Goal: Task Accomplishment & Management: Use online tool/utility

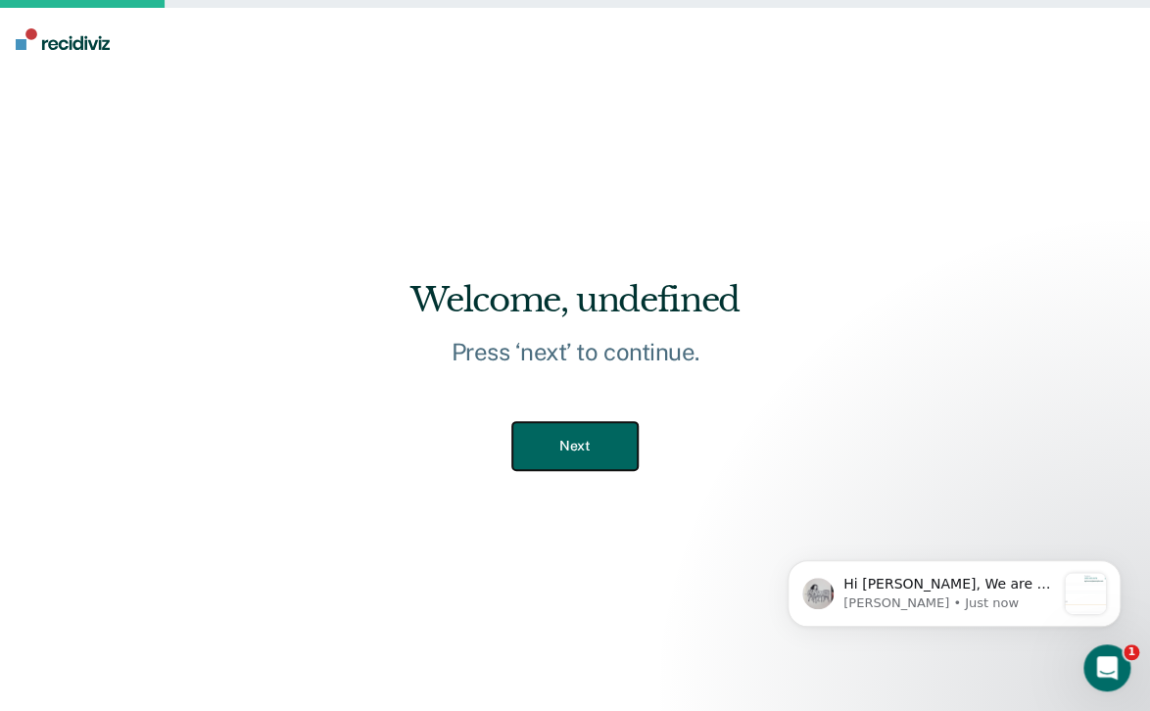
click at [600, 433] on button "Next" at bounding box center [574, 446] width 124 height 48
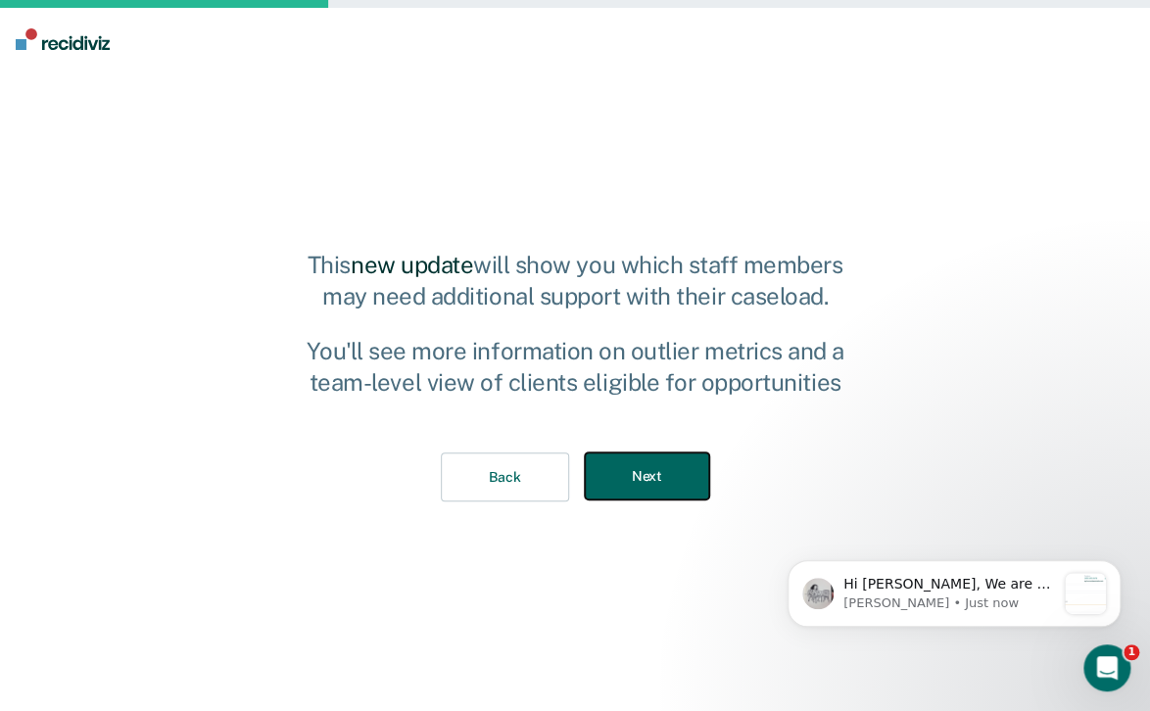
click at [613, 468] on button "Next" at bounding box center [647, 477] width 124 height 48
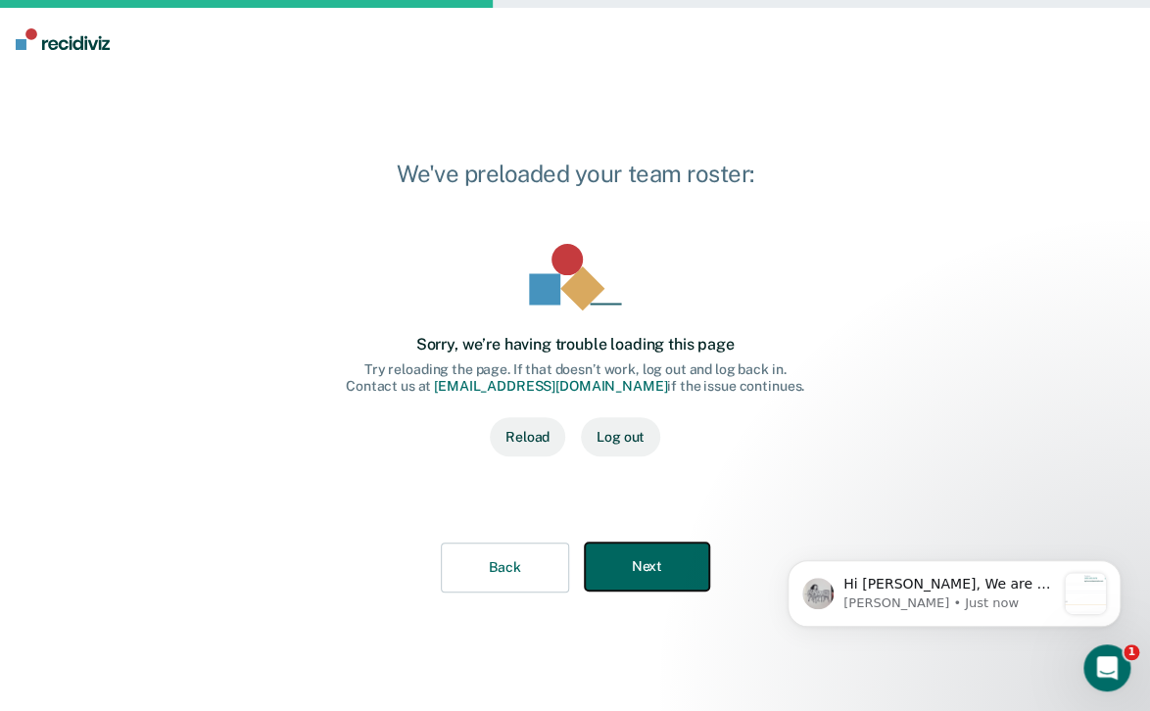
click at [643, 576] on button "Next" at bounding box center [647, 567] width 124 height 48
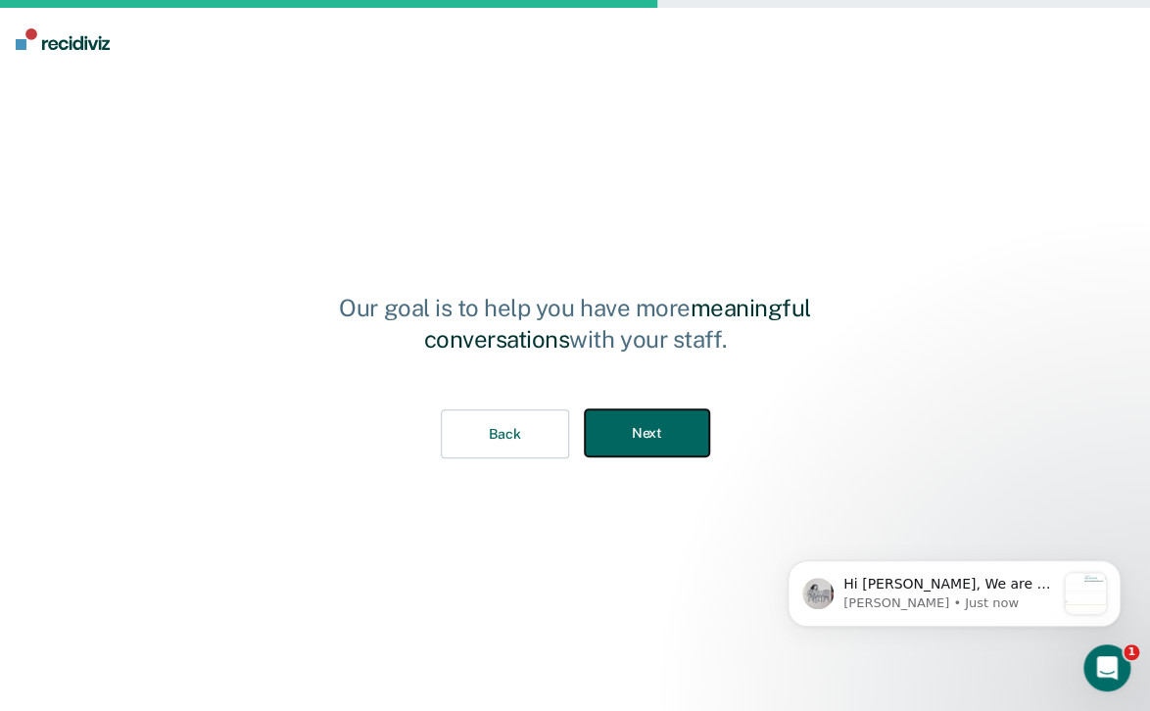
click at [642, 444] on button "Next" at bounding box center [647, 434] width 124 height 48
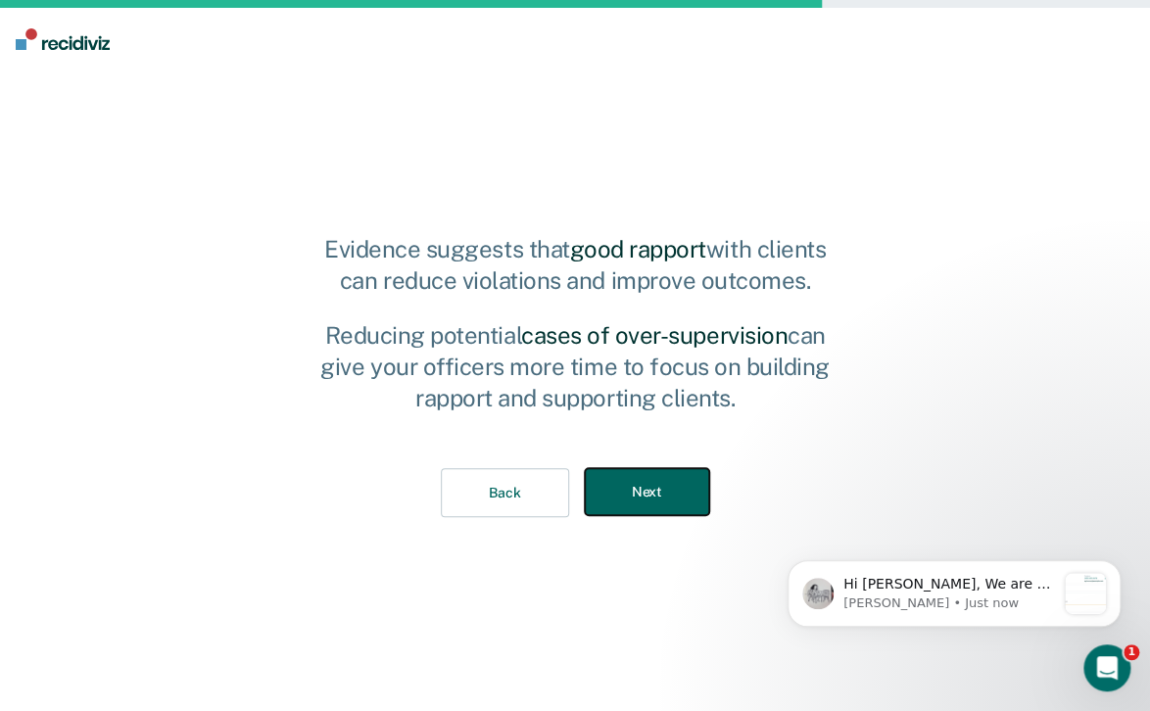
click at [634, 502] on button "Next" at bounding box center [647, 492] width 124 height 48
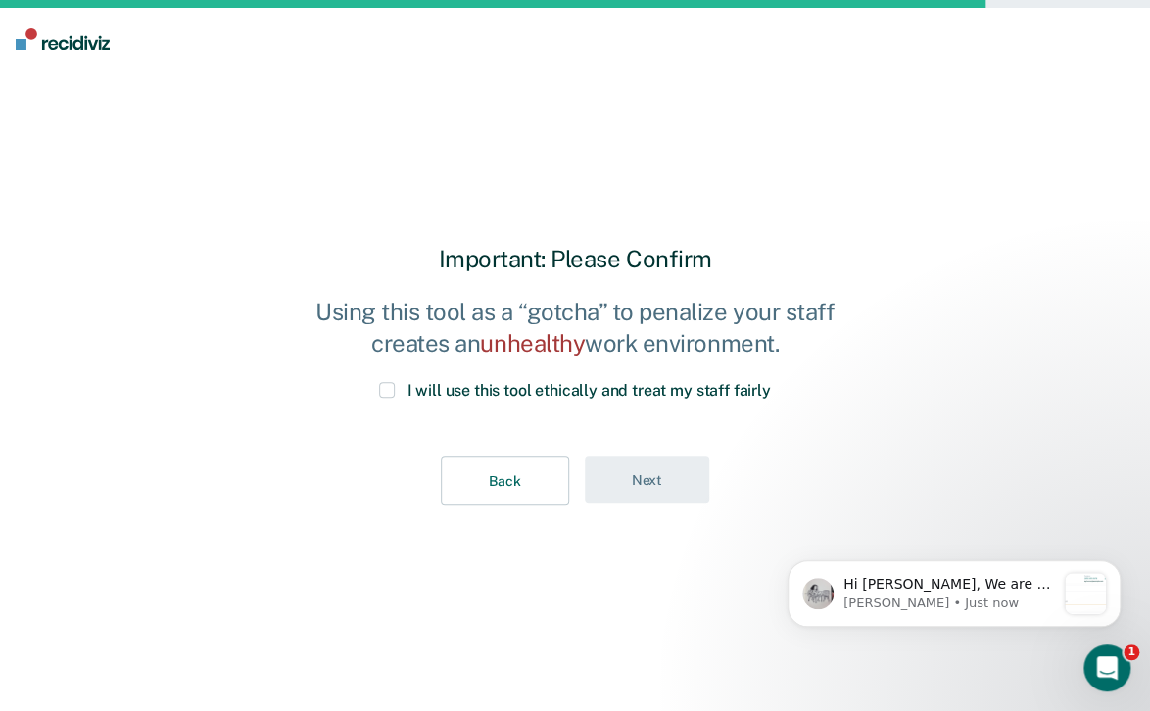
click at [388, 396] on span at bounding box center [387, 390] width 16 height 16
click at [771, 382] on input "I will use this tool ethically and treat my staff fairly" at bounding box center [771, 382] width 0 height 0
click at [648, 470] on button "Next" at bounding box center [647, 481] width 124 height 48
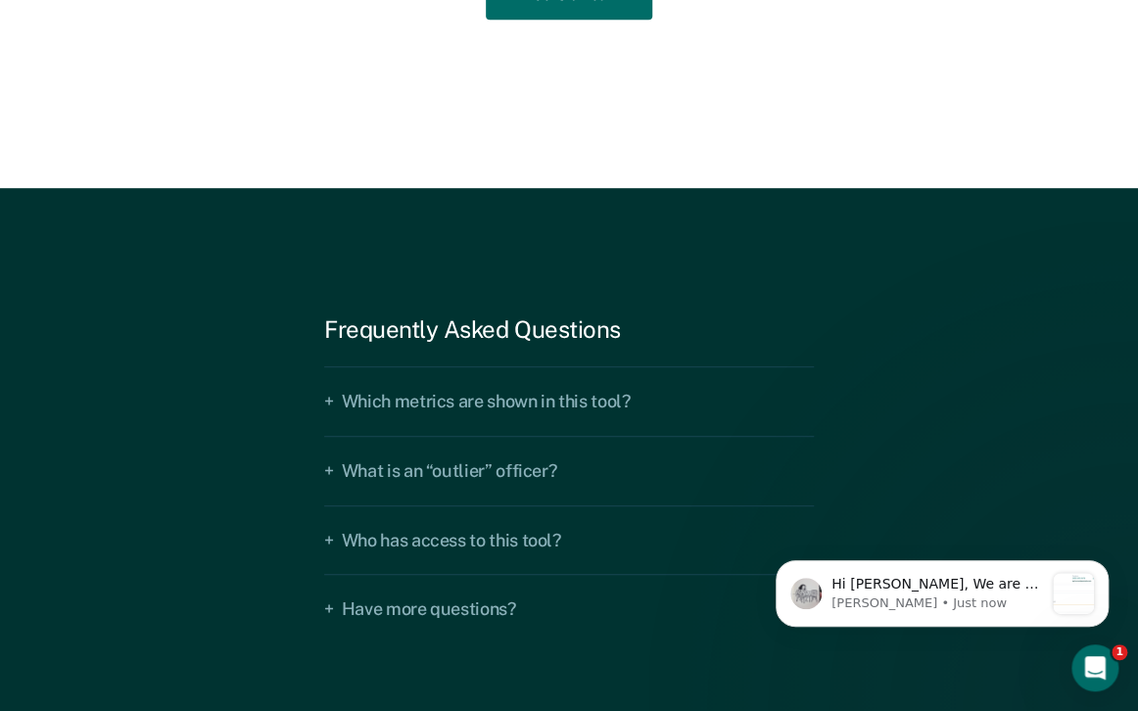
scroll to position [2822, 0]
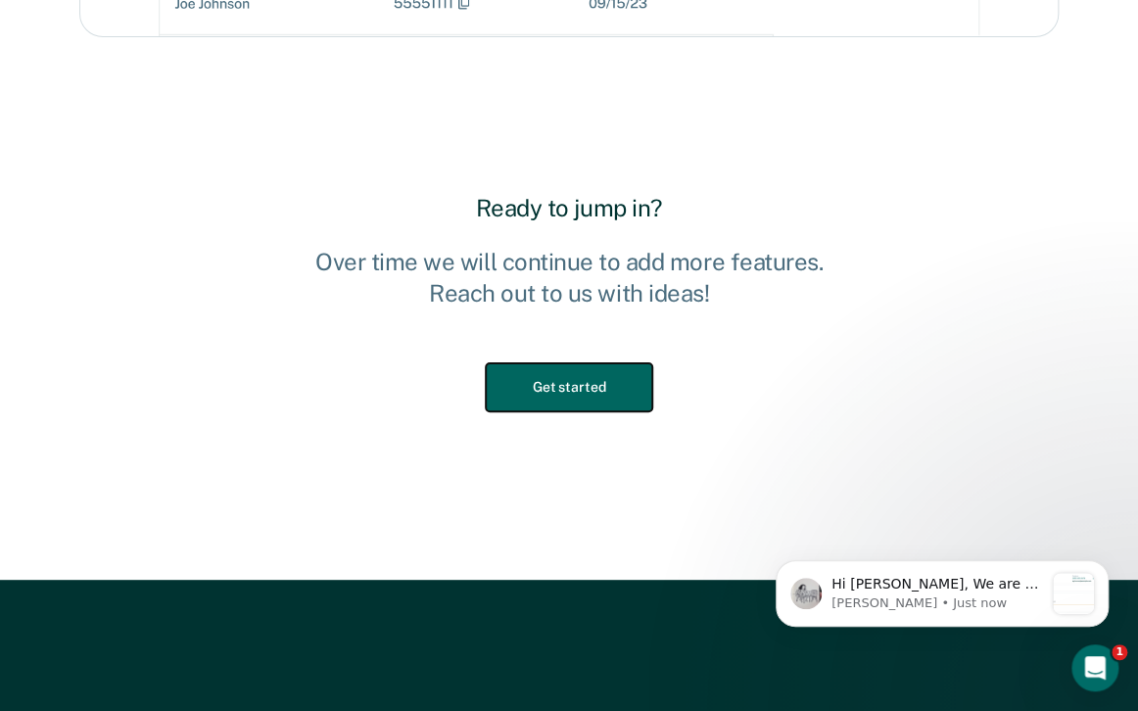
click at [576, 379] on button "Get started" at bounding box center [569, 387] width 167 height 48
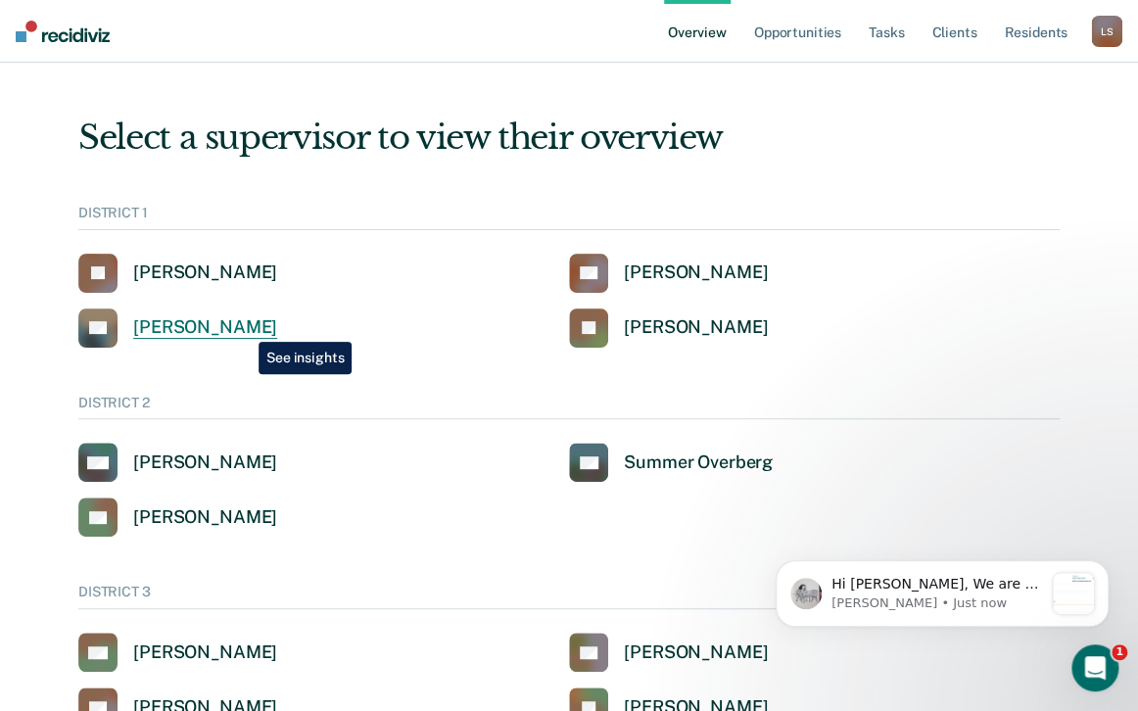
click at [244, 327] on div "[PERSON_NAME]" at bounding box center [205, 327] width 144 height 23
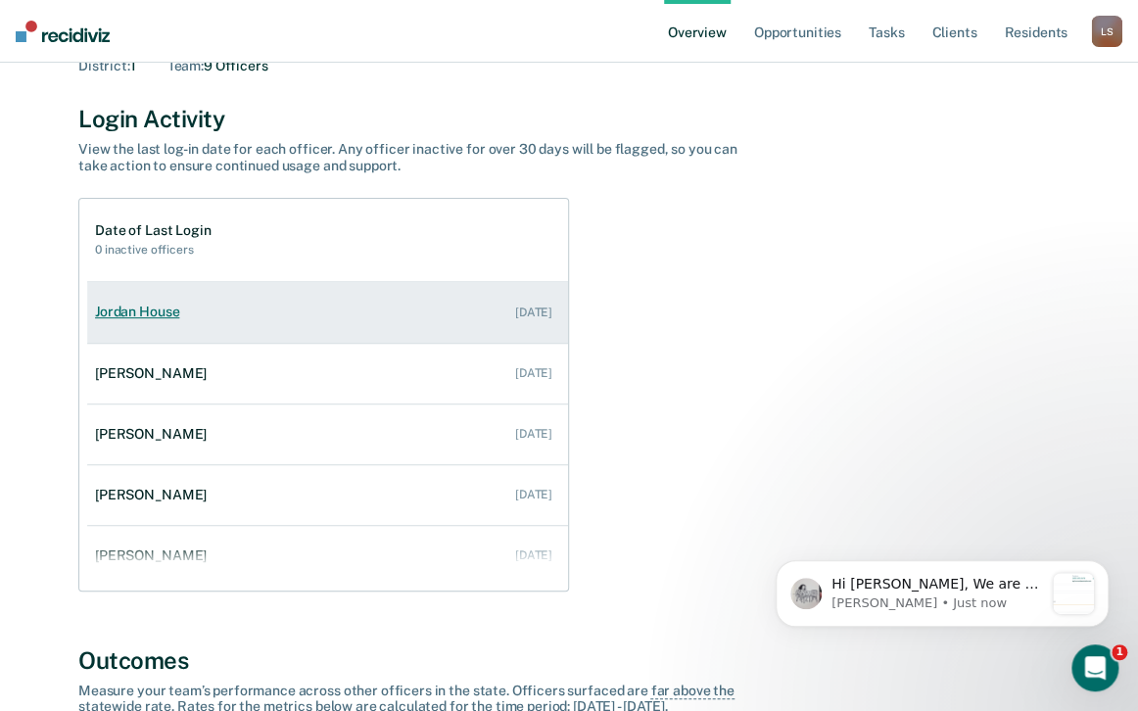
scroll to position [157, 0]
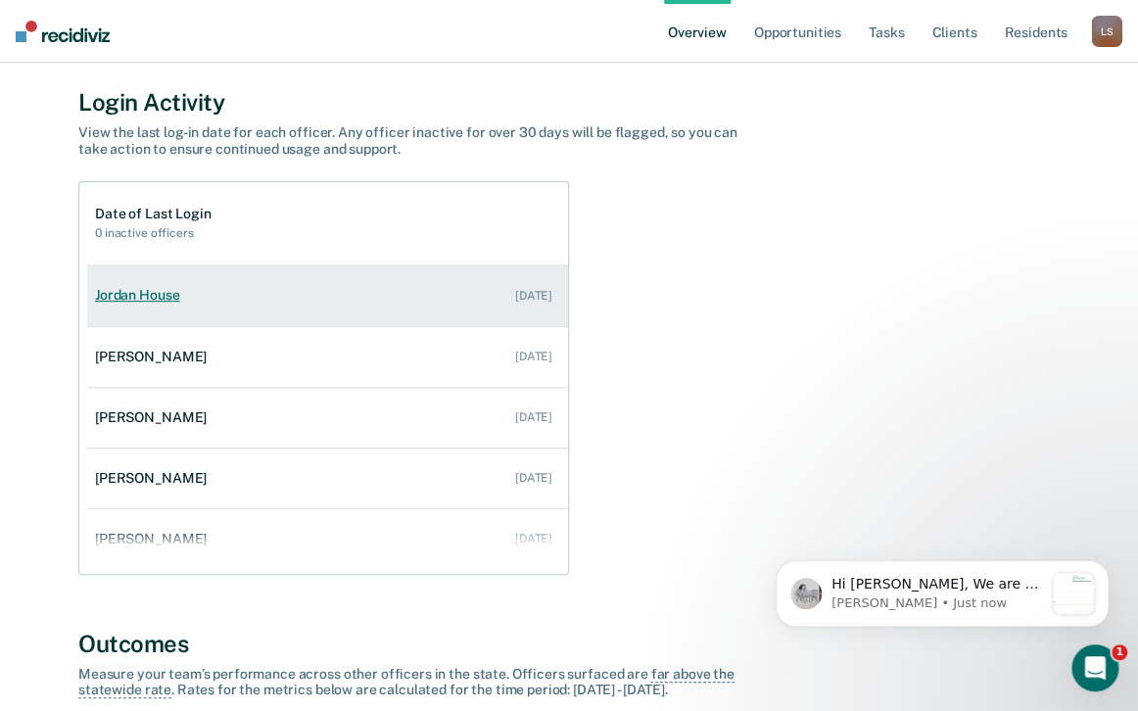
click at [200, 311] on link "Jordan House [DATE]" at bounding box center [327, 295] width 481 height 56
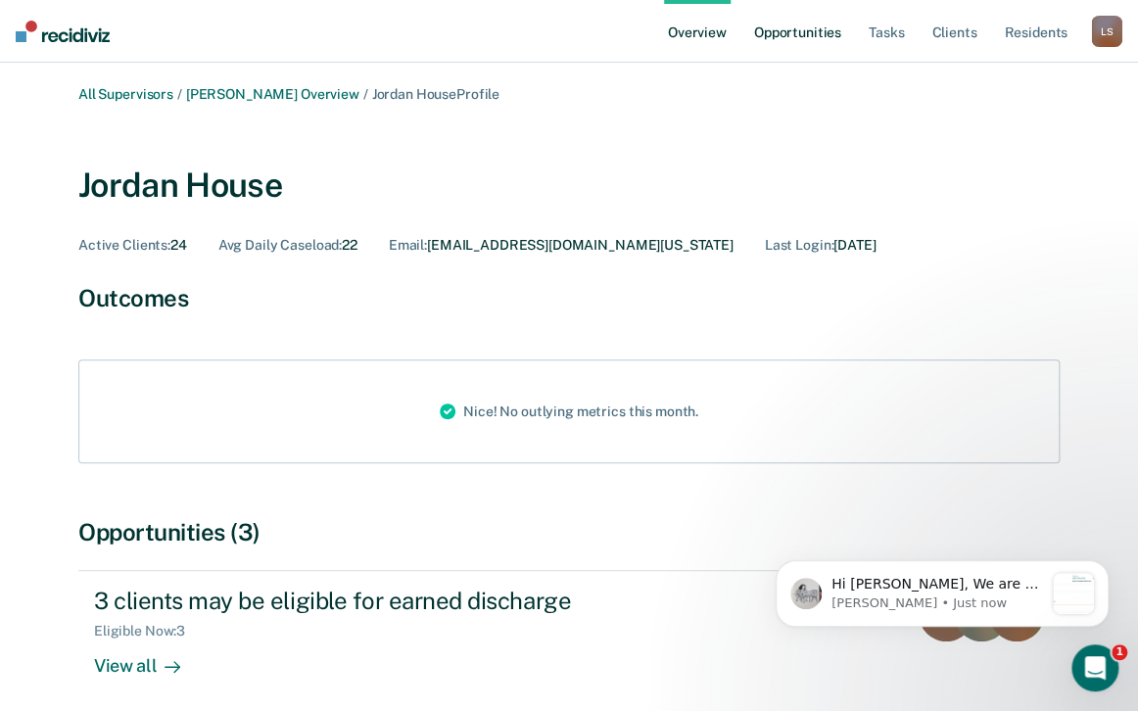
click at [806, 37] on link "Opportunities" at bounding box center [797, 31] width 95 height 63
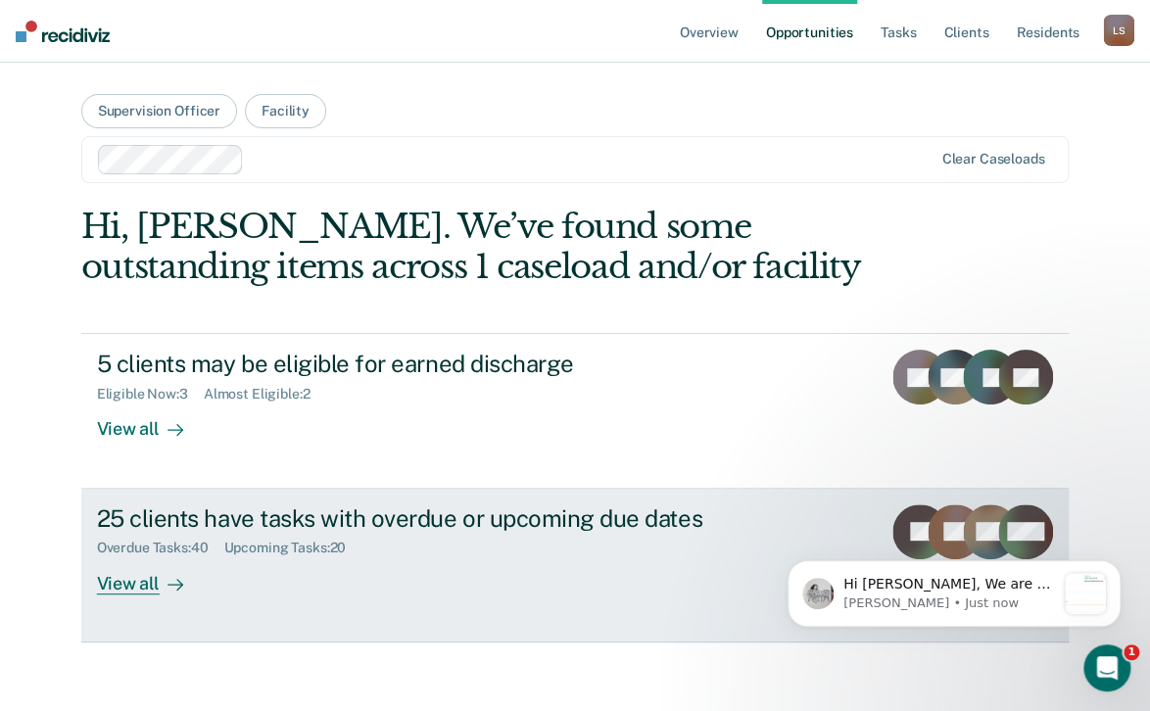
click at [150, 588] on div "View all" at bounding box center [152, 576] width 110 height 38
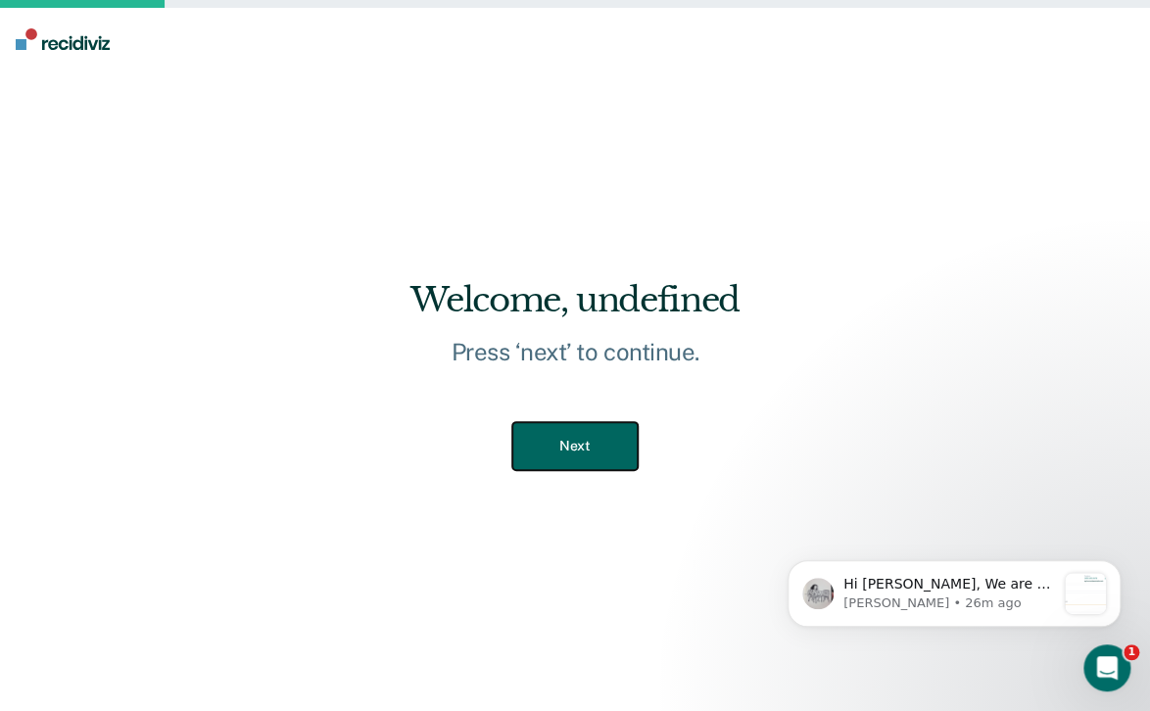
click at [604, 459] on button "Next" at bounding box center [574, 446] width 124 height 48
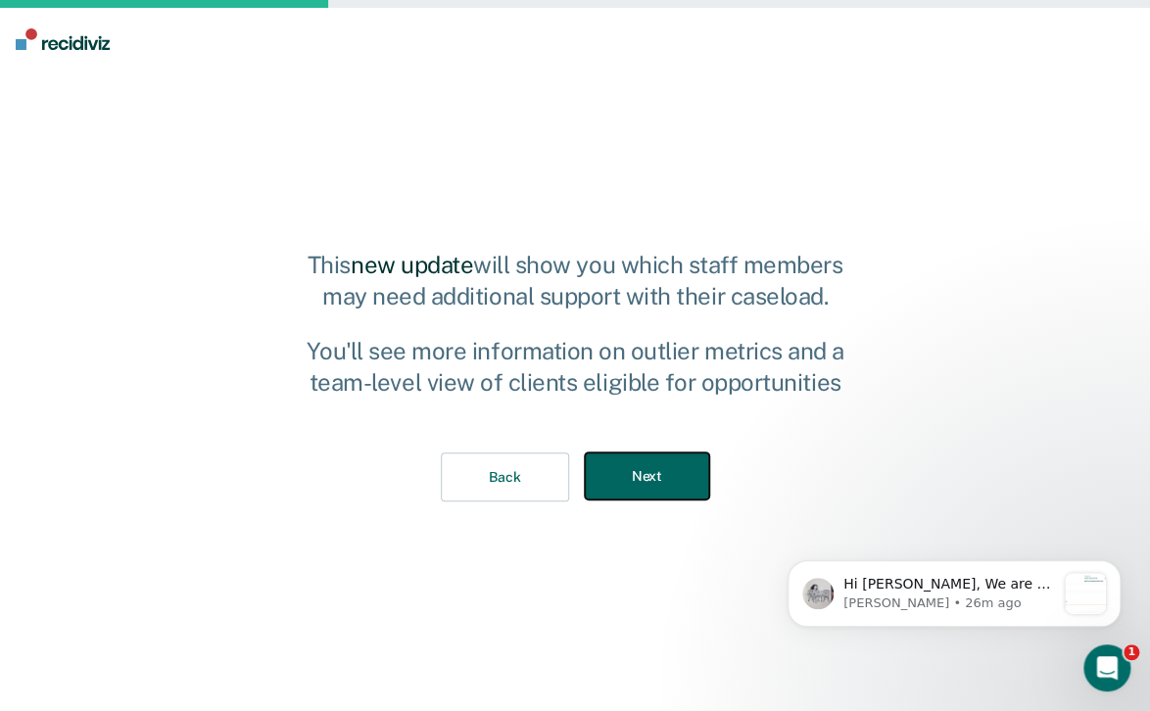
click at [627, 473] on button "Next" at bounding box center [647, 477] width 124 height 48
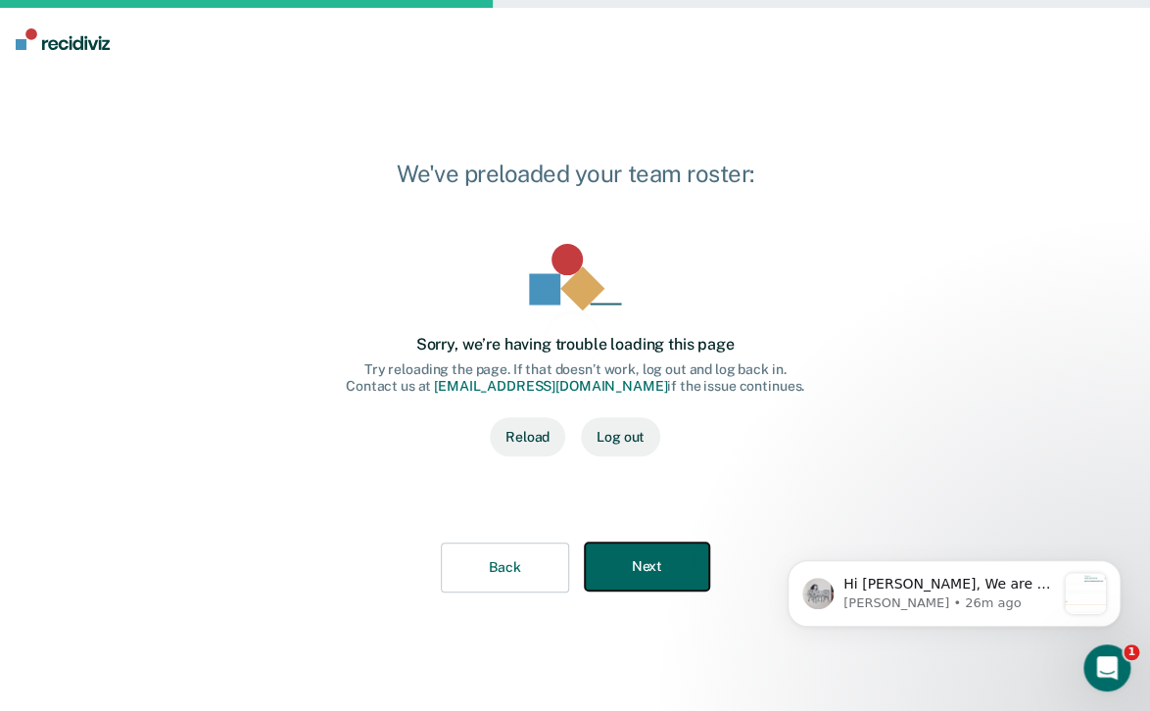
click at [632, 554] on button "Next" at bounding box center [647, 567] width 124 height 48
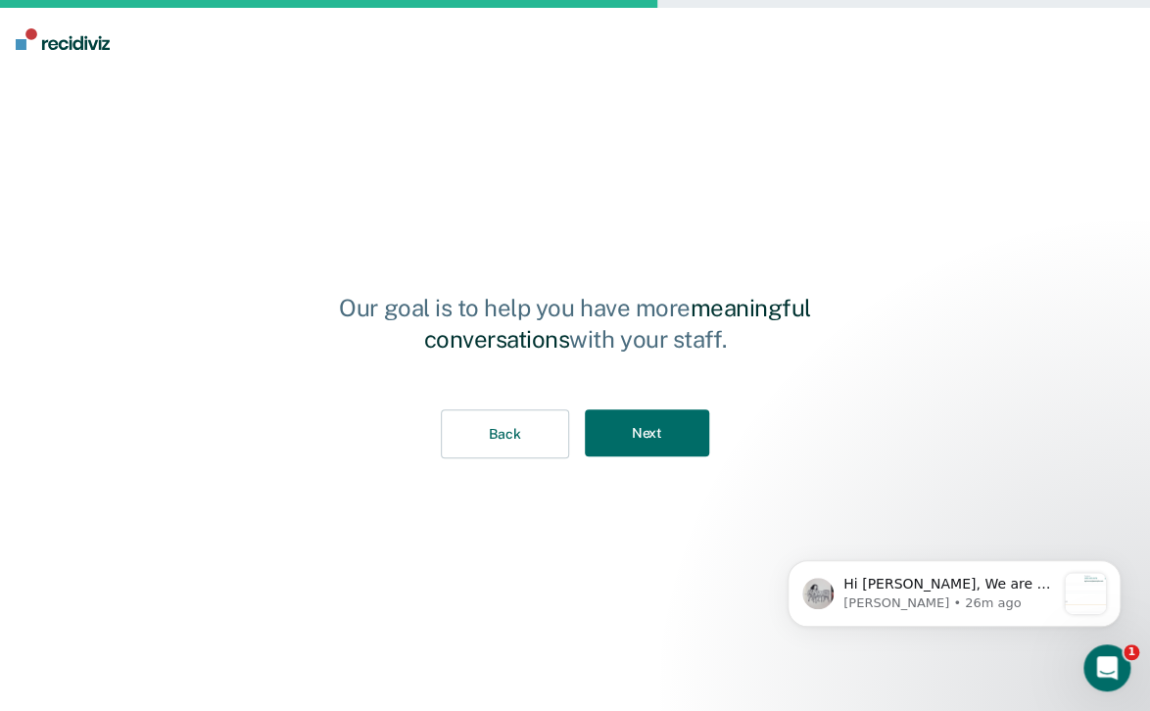
click at [652, 463] on div "Back Next" at bounding box center [576, 434] width 544 height 113
click at [696, 449] on button "Next" at bounding box center [647, 434] width 124 height 48
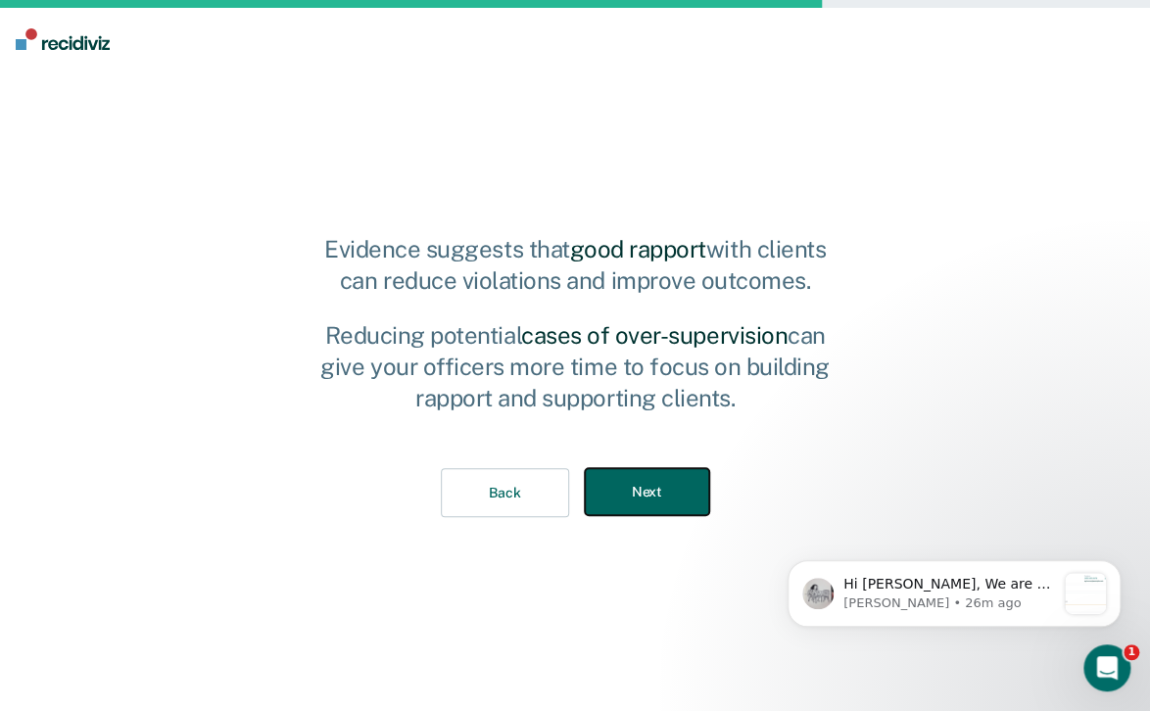
click at [678, 498] on button "Next" at bounding box center [647, 492] width 124 height 48
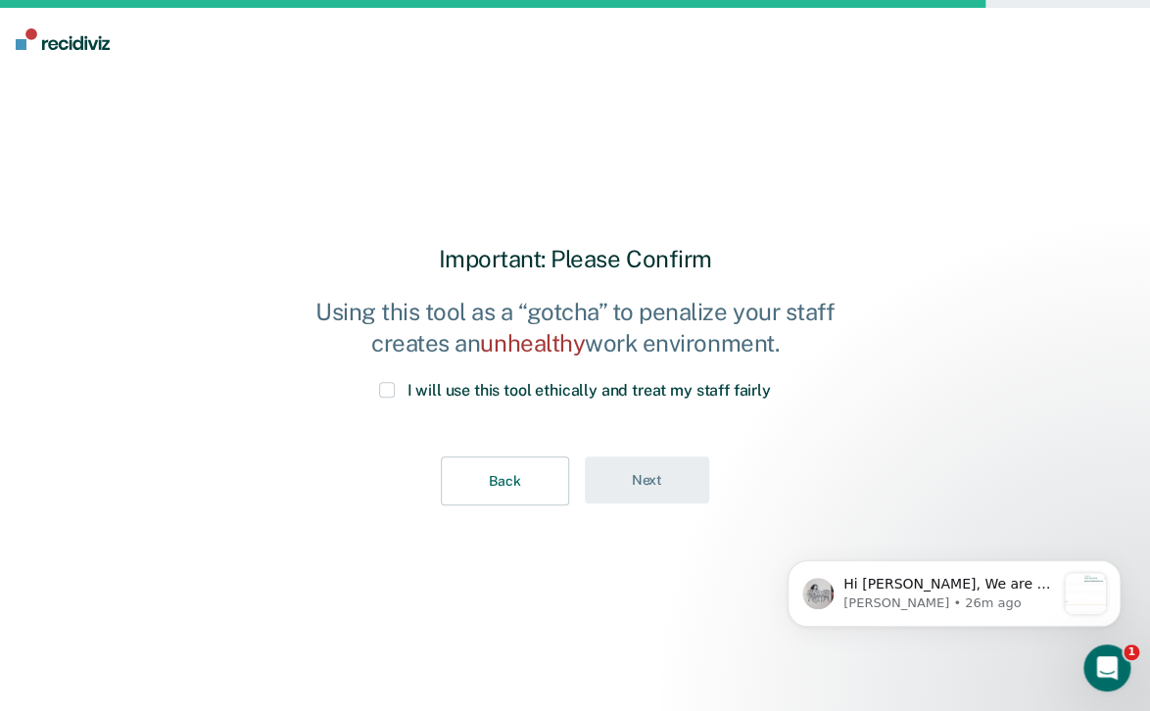
click at [388, 396] on span at bounding box center [387, 390] width 16 height 16
click at [771, 382] on input "I will use this tool ethically and treat my staff fairly" at bounding box center [771, 382] width 0 height 0
click at [630, 482] on button "Next" at bounding box center [647, 481] width 124 height 48
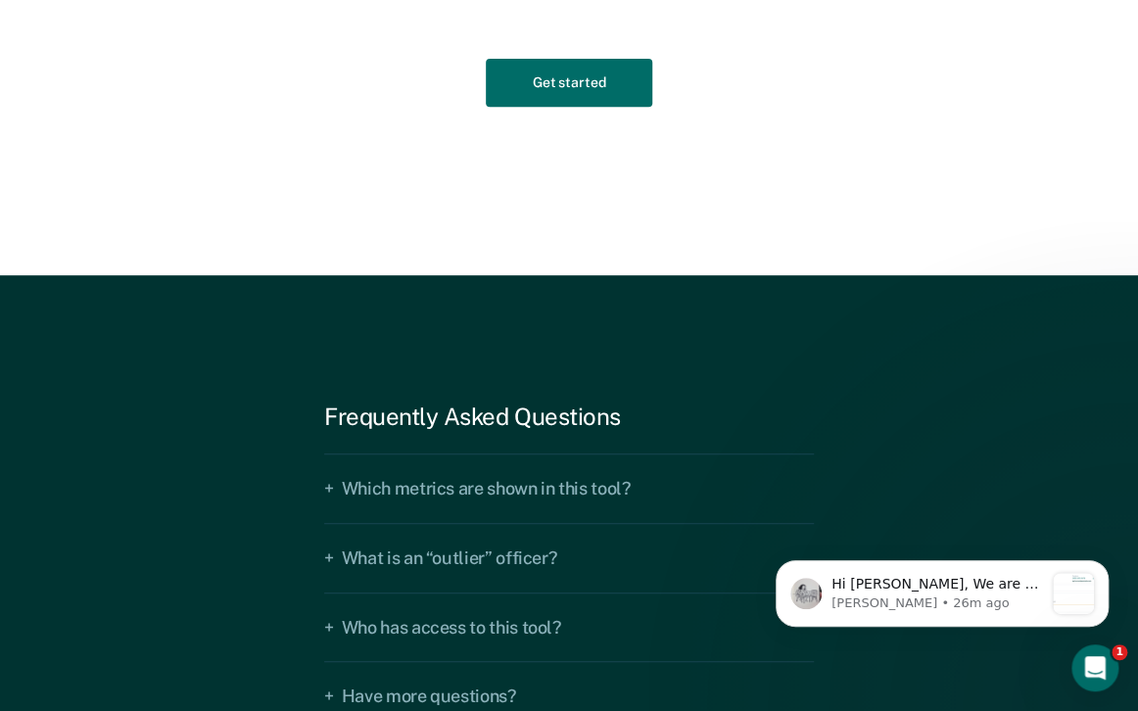
scroll to position [2879, 0]
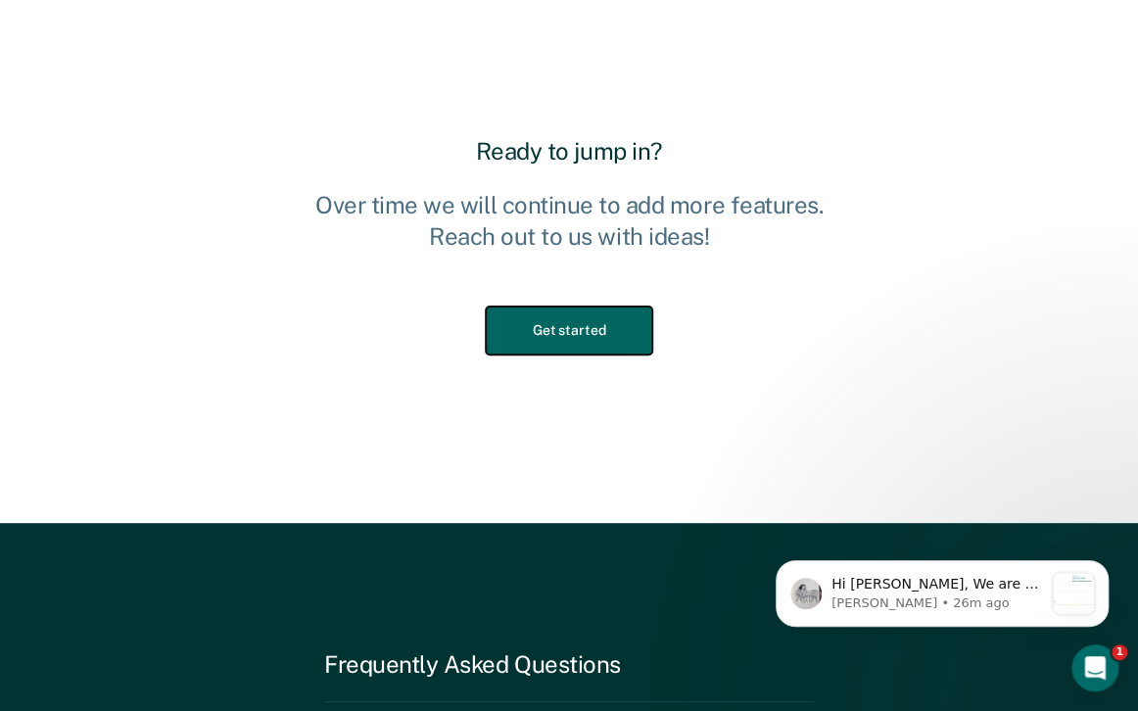
click at [600, 325] on button "Get started" at bounding box center [569, 331] width 167 height 48
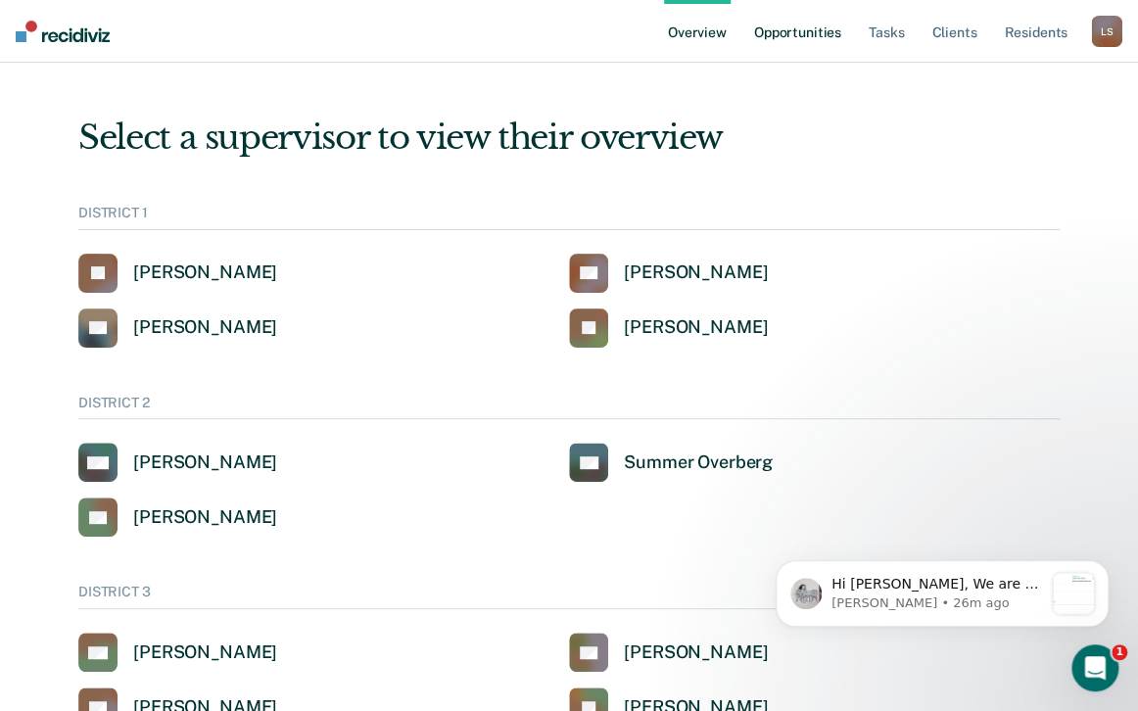
click at [776, 30] on link "Opportunities" at bounding box center [797, 31] width 95 height 63
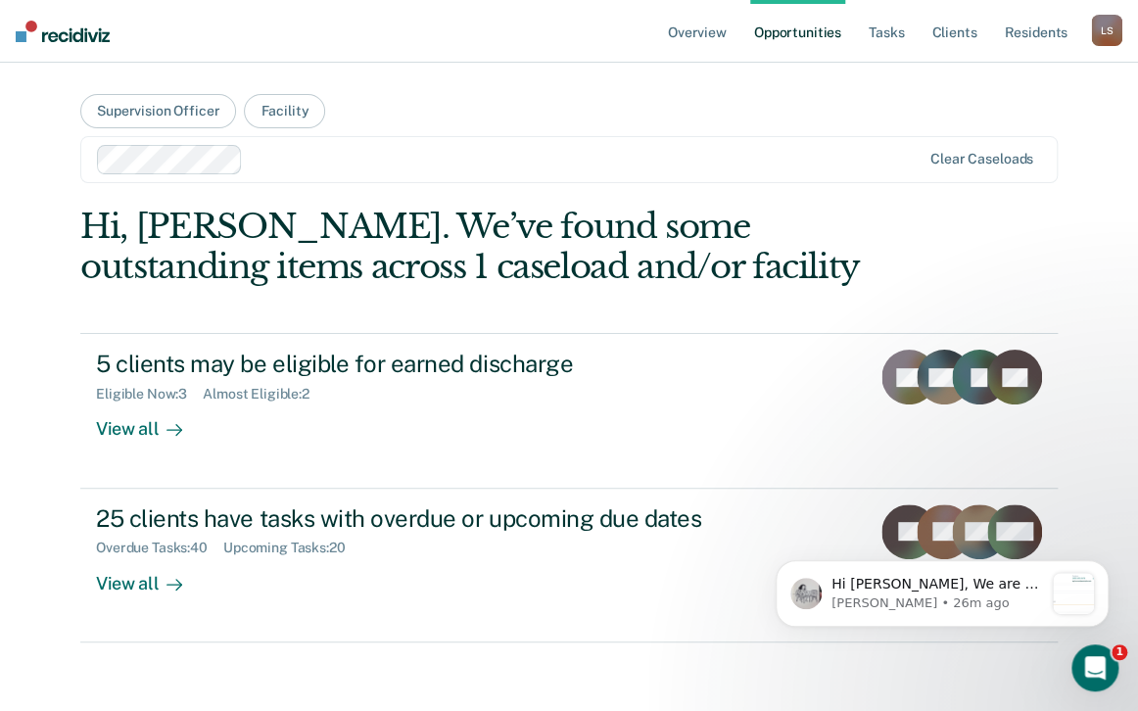
scroll to position [8, 0]
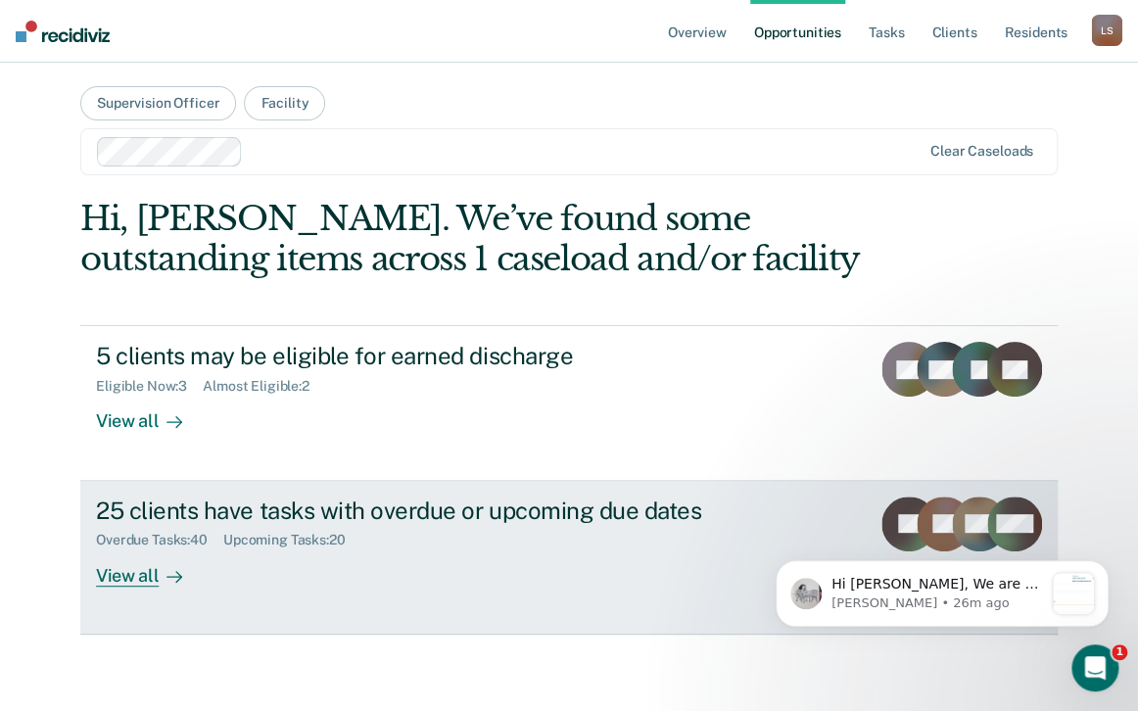
click at [279, 502] on div "25 clients have tasks with overdue or upcoming due dates" at bounding box center [440, 511] width 688 height 28
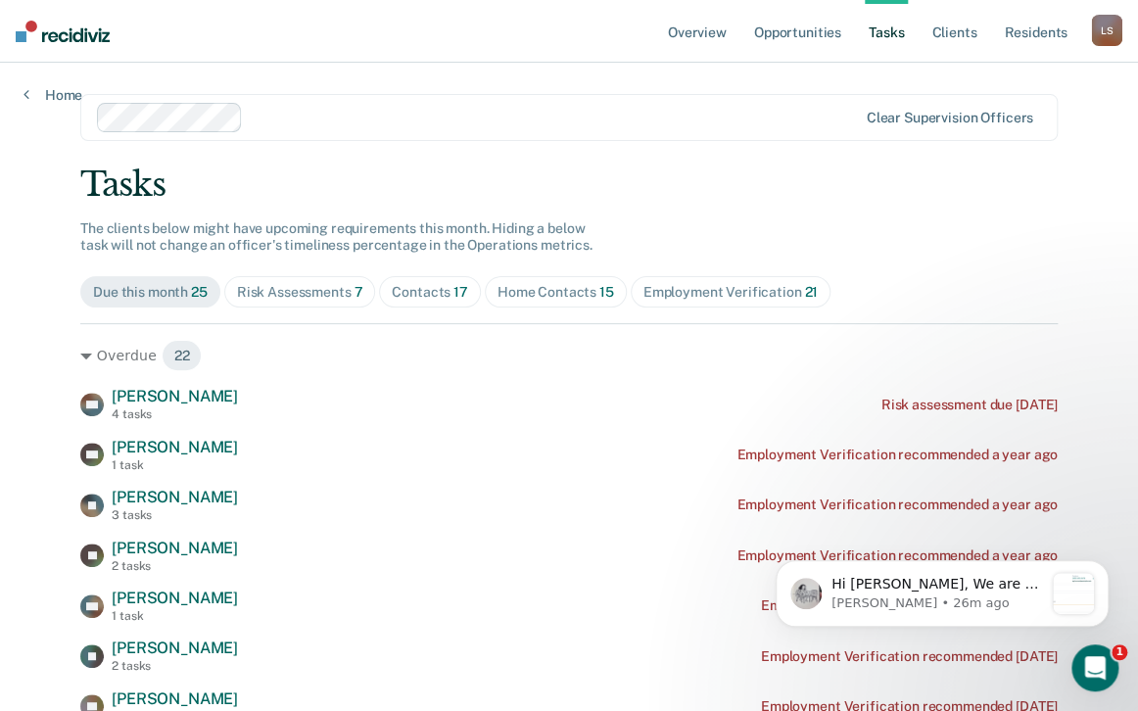
click at [741, 289] on div "Employment Verification 21" at bounding box center [731, 292] width 174 height 17
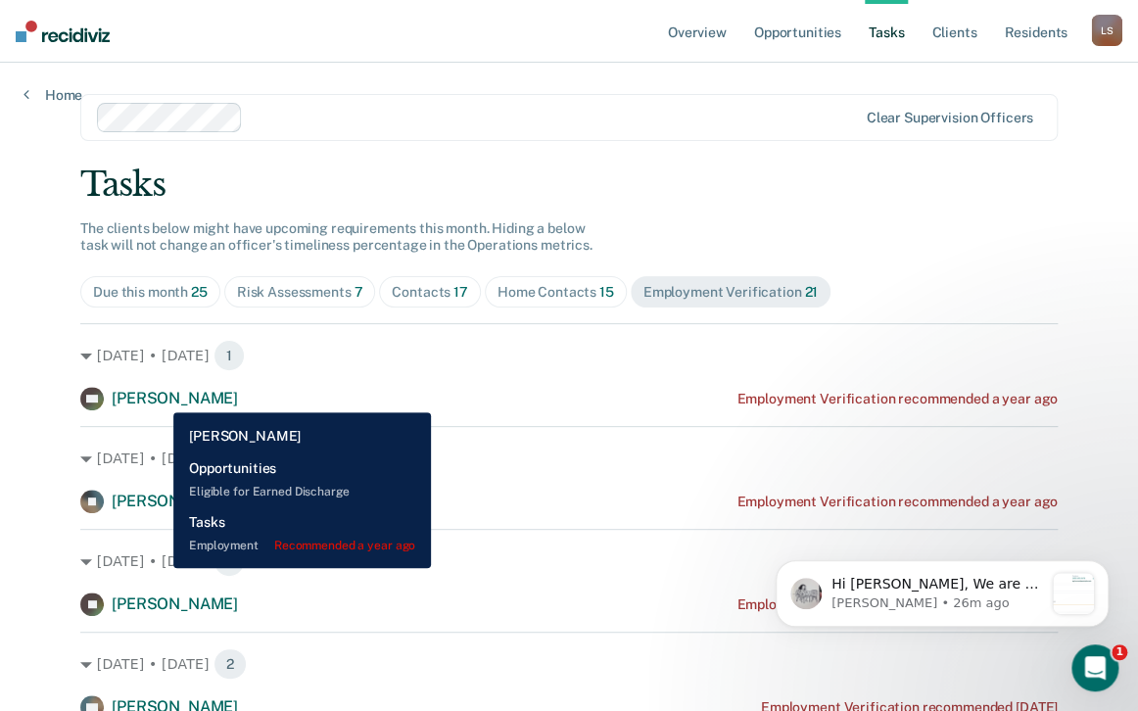
click at [159, 398] on span "[PERSON_NAME]" at bounding box center [175, 398] width 126 height 19
